Goal: Task Accomplishment & Management: Use online tool/utility

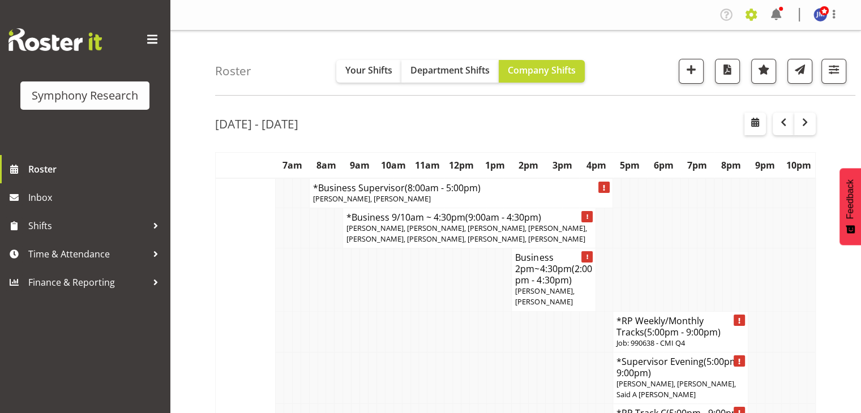
click at [749, 15] on span at bounding box center [751, 15] width 18 height 18
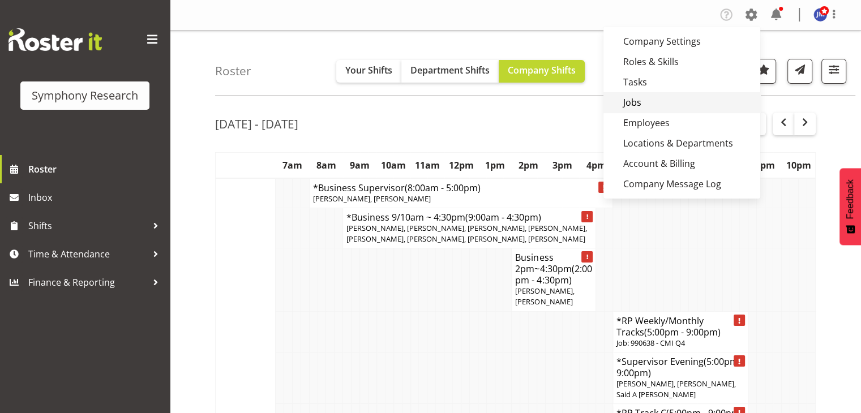
click at [646, 99] on link "Jobs" at bounding box center [682, 102] width 157 height 20
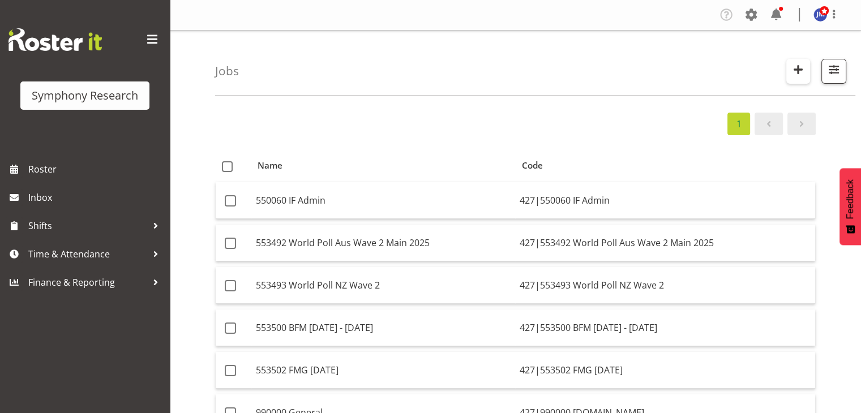
click at [794, 70] on span "button" at bounding box center [798, 69] width 15 height 15
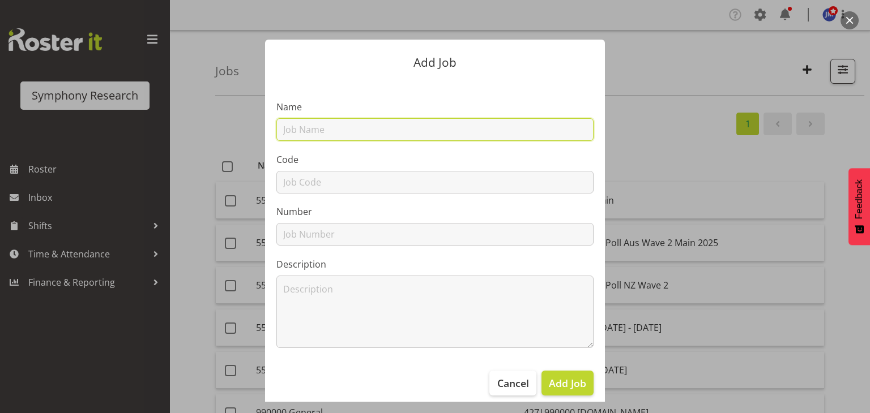
click at [362, 126] on input "text" at bounding box center [434, 129] width 317 height 23
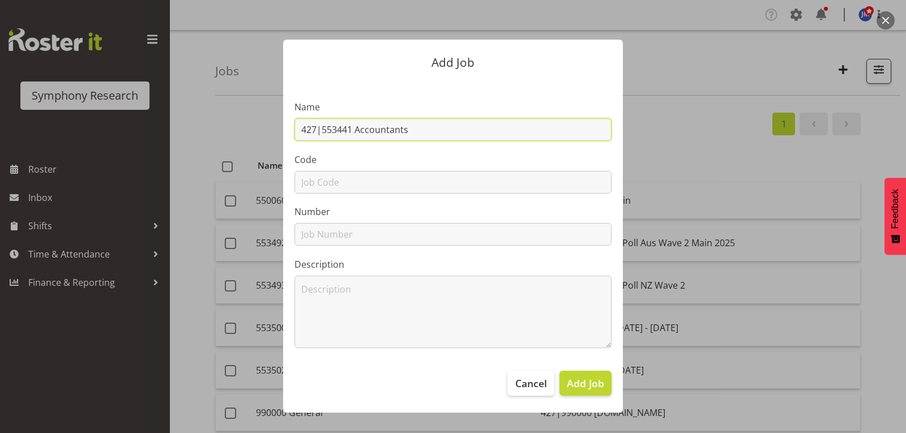
click at [424, 130] on input "427|553441 Accountants" at bounding box center [452, 129] width 317 height 23
drag, startPoint x: 415, startPoint y: 132, endPoint x: 322, endPoint y: 121, distance: 93.5
click at [322, 121] on input "427|553441 Accountants" at bounding box center [452, 129] width 317 height 23
paste input "Rural Omnibus Jul - Sep 2025"
click at [322, 129] on input "427|Rural Omnibus Jul - Sep 2025" at bounding box center [452, 129] width 317 height 23
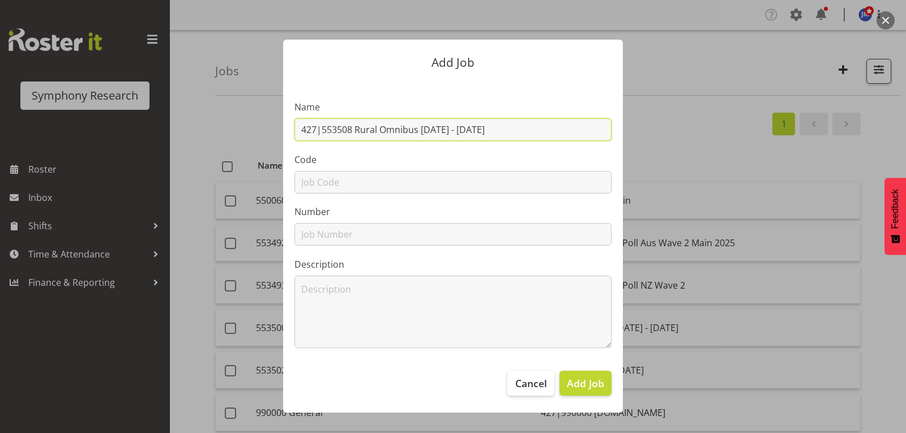
drag, startPoint x: 497, startPoint y: 131, endPoint x: 300, endPoint y: 112, distance: 198.0
click at [300, 112] on div "Name 427|553508 Rural Omnibus Jul - Sep 2025" at bounding box center [452, 120] width 317 height 41
type input "427|553508 Rural Omnibus Jul - Sep 2025"
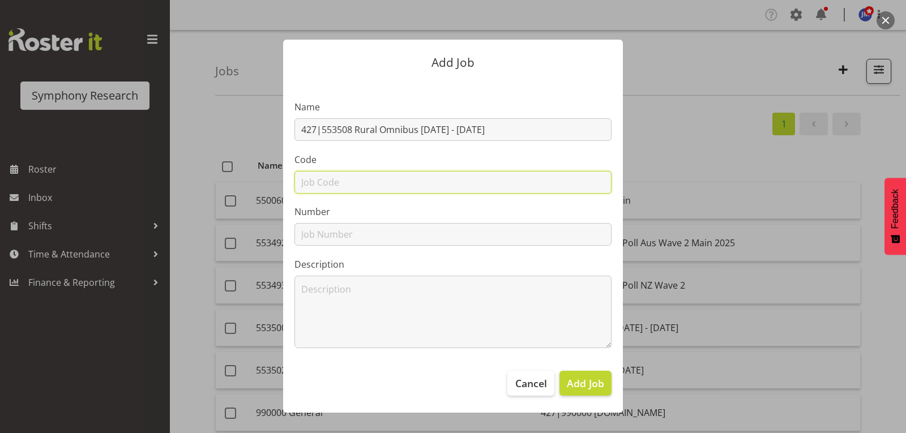
click at [322, 182] on input "text" at bounding box center [452, 182] width 317 height 23
paste input "427|553508 Rural Omnibus Jul - Sep 2025"
drag, startPoint x: 472, startPoint y: 180, endPoint x: 319, endPoint y: 155, distance: 154.5
click at [319, 155] on div "Code 427|553508 Rural Omnibus Jul - Sep 2025" at bounding box center [452, 173] width 317 height 41
type input "427|553508 Rural Omnibus Jul - Sep 2025"
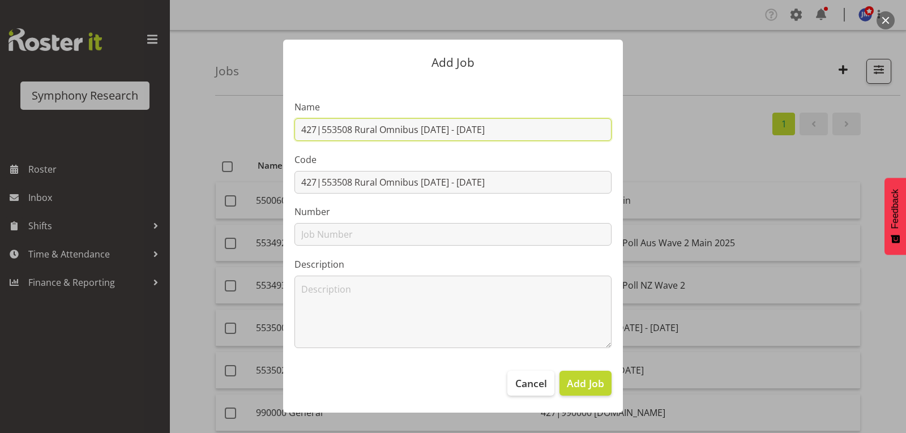
drag, startPoint x: 487, startPoint y: 124, endPoint x: 241, endPoint y: 100, distance: 247.5
click at [241, 100] on div "Add Job Name 427|553508 Rural Omnibus Jul - Sep 2025 Code 427|553508 Rural Omni…" at bounding box center [453, 216] width 544 height 411
paste input "text"
type input "553508 Rural Omnibus Jul - Sep 2025"
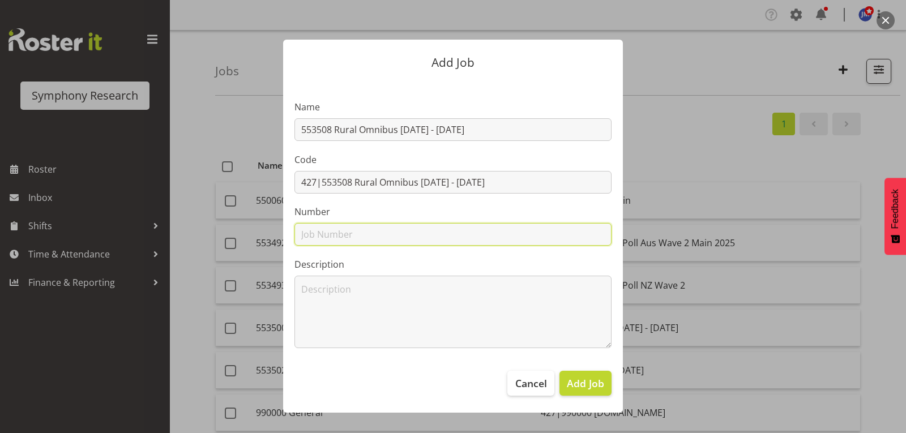
click at [344, 240] on input "text" at bounding box center [452, 234] width 317 height 23
paste input "553508 Rural Omnibus Jul - Sep 2025"
type input "553508 Rural Omnibus Jul - Sep 2025"
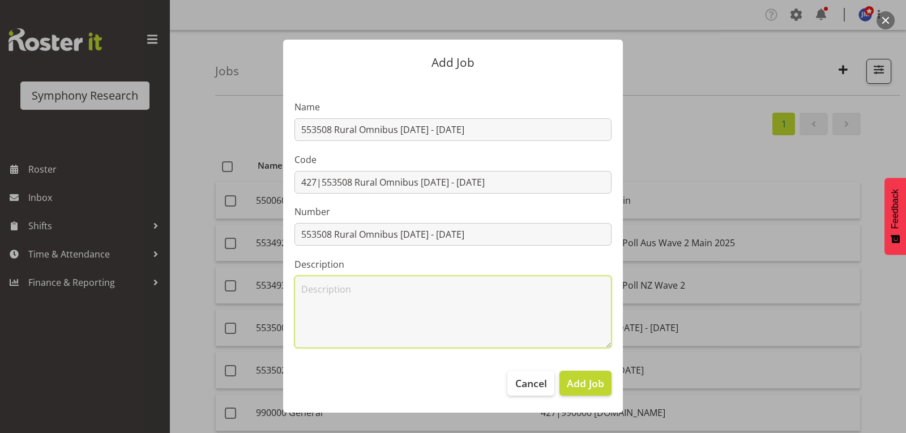
click at [328, 301] on textarea at bounding box center [452, 312] width 317 height 72
paste textarea "553508 Rural Omnibus Jul - Sep 2025"
type textarea "553508 Rural Omnibus Jul - Sep 2025"
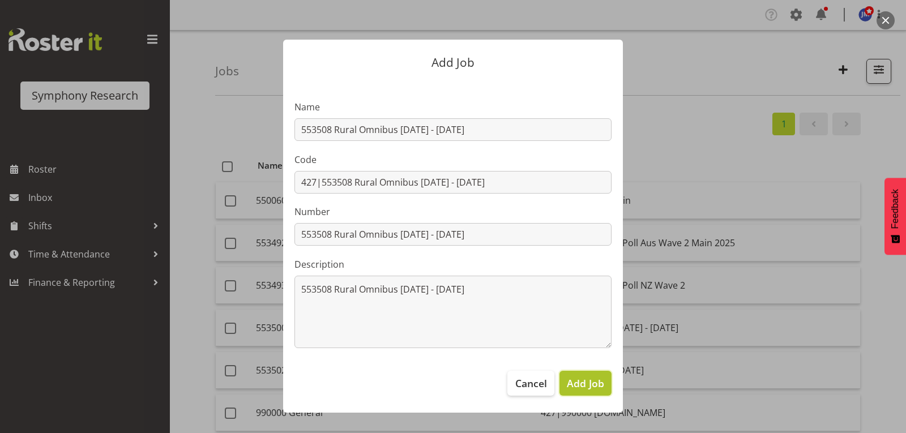
click at [594, 381] on span "Add Job" at bounding box center [585, 383] width 37 height 15
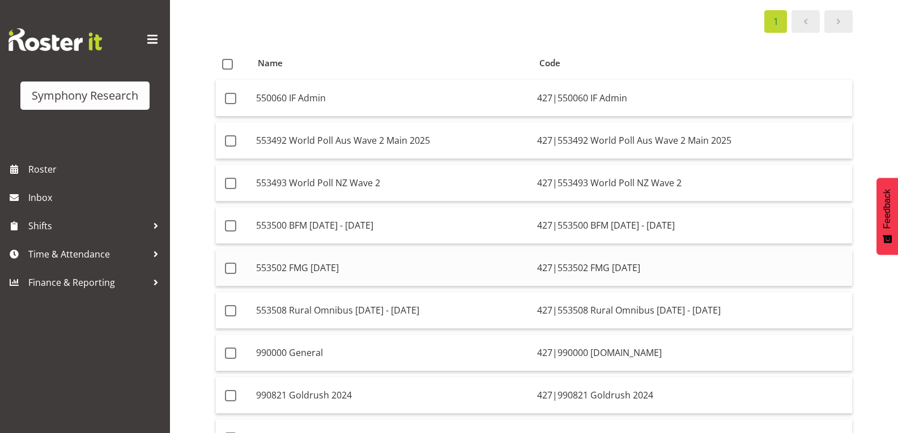
scroll to position [170, 0]
